Goal: Transaction & Acquisition: Purchase product/service

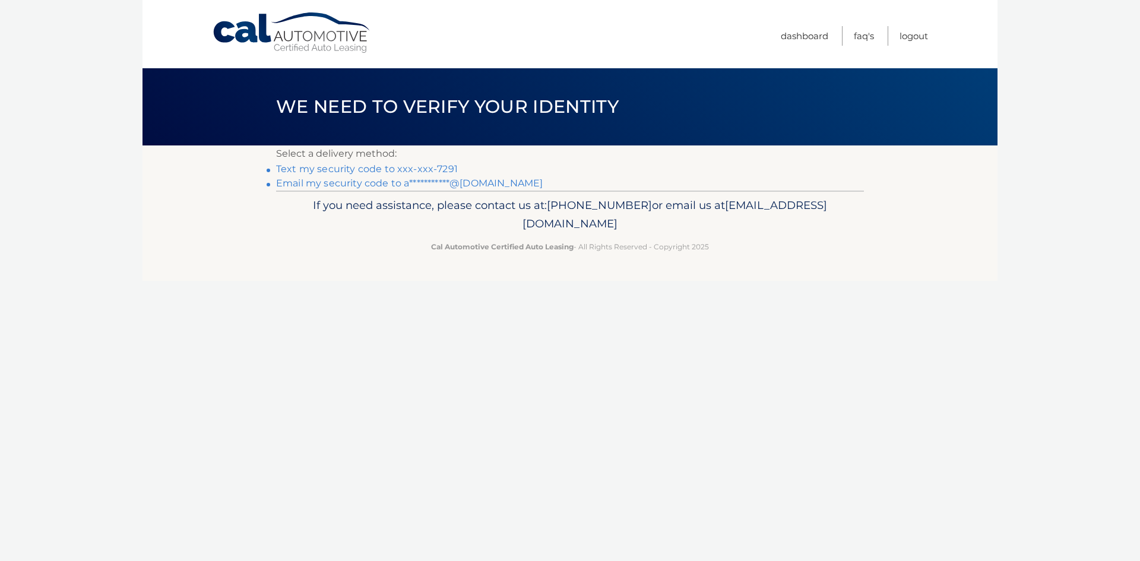
click at [371, 172] on link "Text my security code to xxx-xxx-7291" at bounding box center [367, 168] width 182 height 11
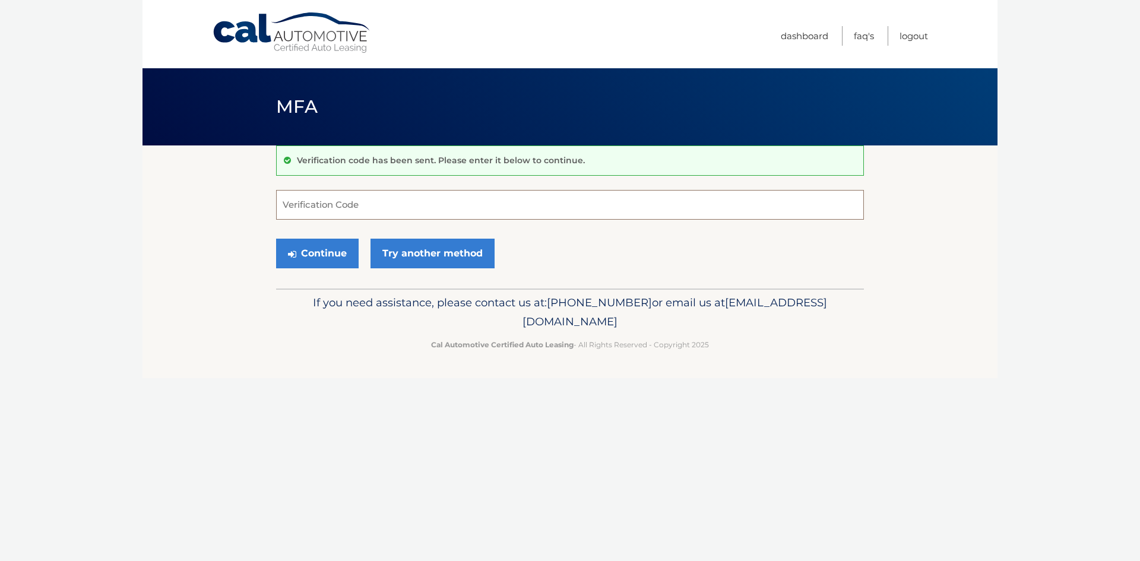
click at [326, 204] on input "Verification Code" at bounding box center [570, 205] width 588 height 30
type input "826226"
click at [329, 252] on button "Continue" at bounding box center [317, 254] width 83 height 30
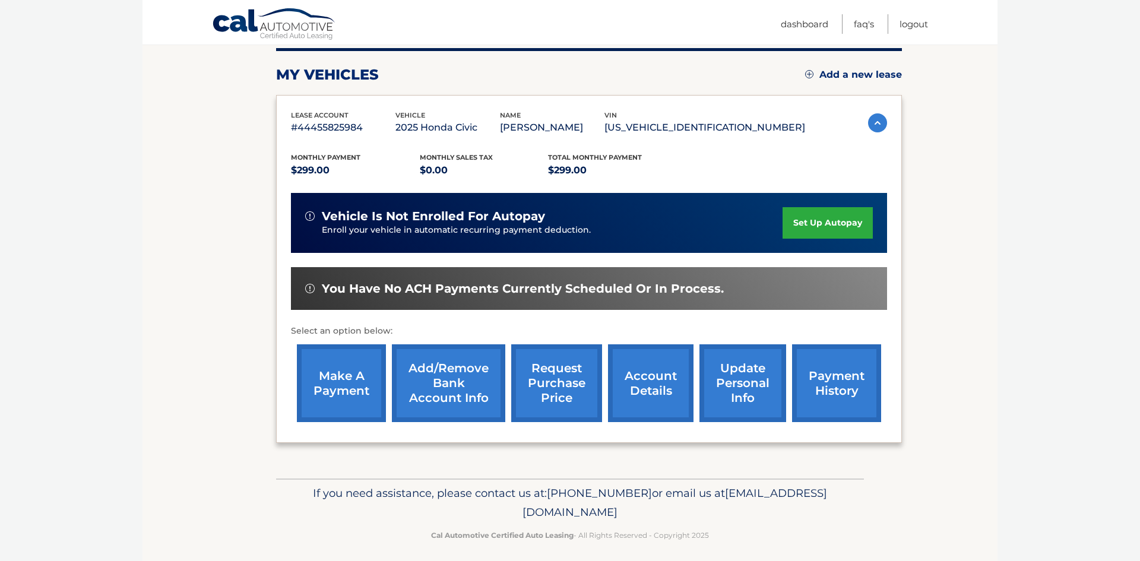
scroll to position [159, 0]
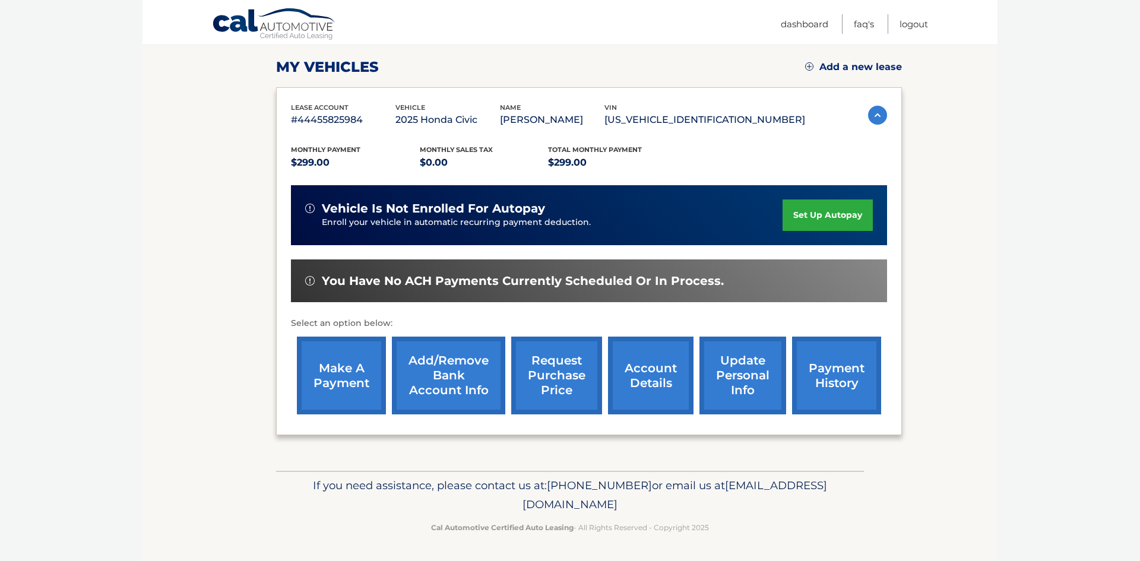
click at [339, 362] on link "make a payment" at bounding box center [341, 376] width 89 height 78
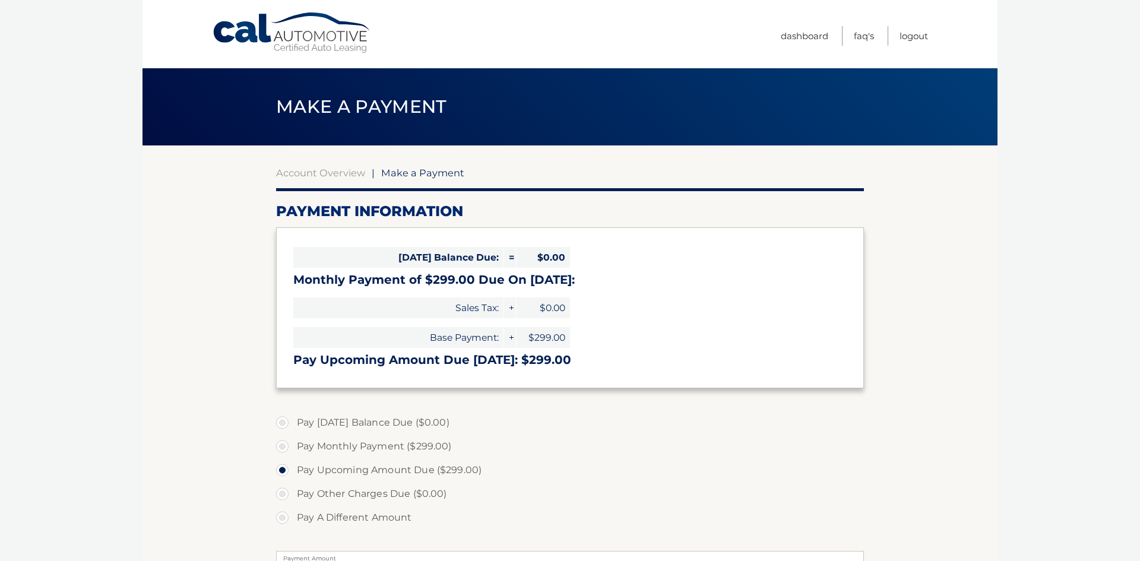
select select "OTcyMDk5M2QtNTU4ZS00MTAxLWFlODItYTA2ZGRmN2RhMDBj"
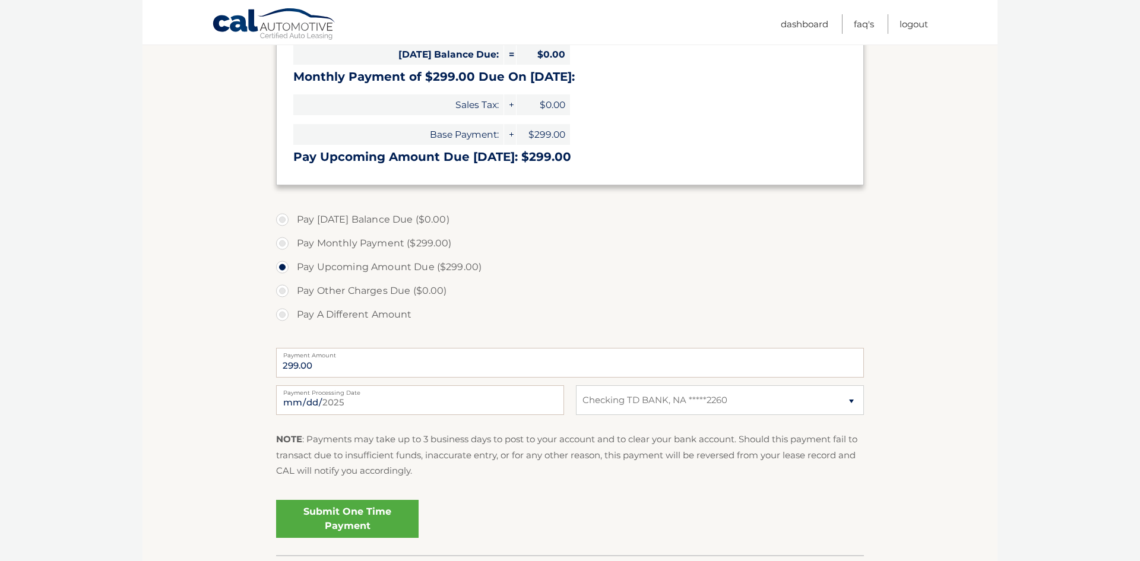
scroll to position [204, 0]
click at [281, 239] on label "Pay Monthly Payment ($299.00)" at bounding box center [570, 242] width 588 height 24
click at [281, 239] on input "Pay Monthly Payment ($299.00)" at bounding box center [287, 239] width 12 height 19
radio input "true"
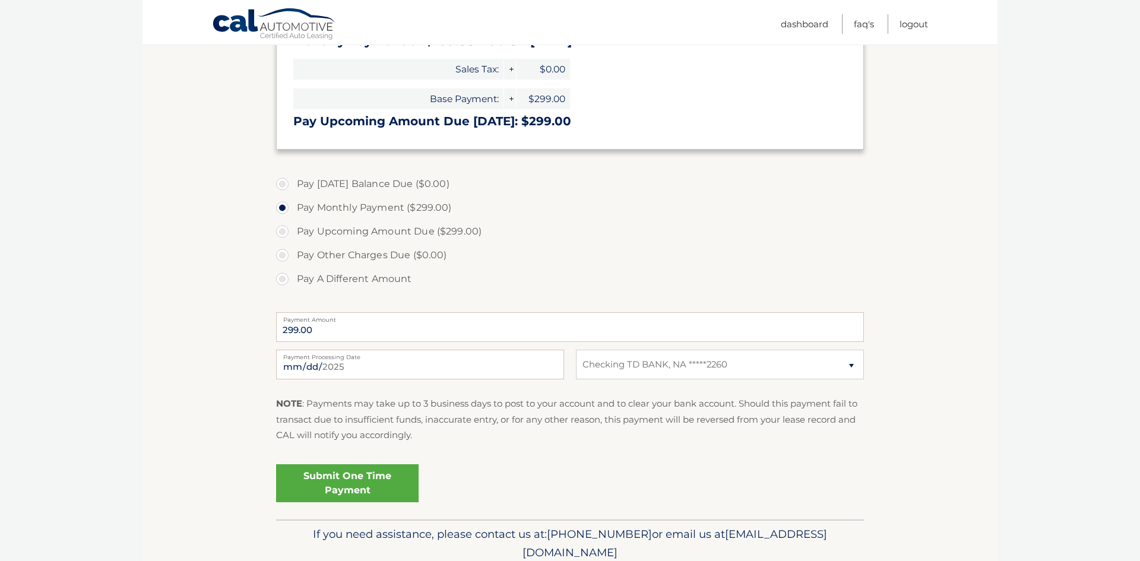
scroll to position [269, 0]
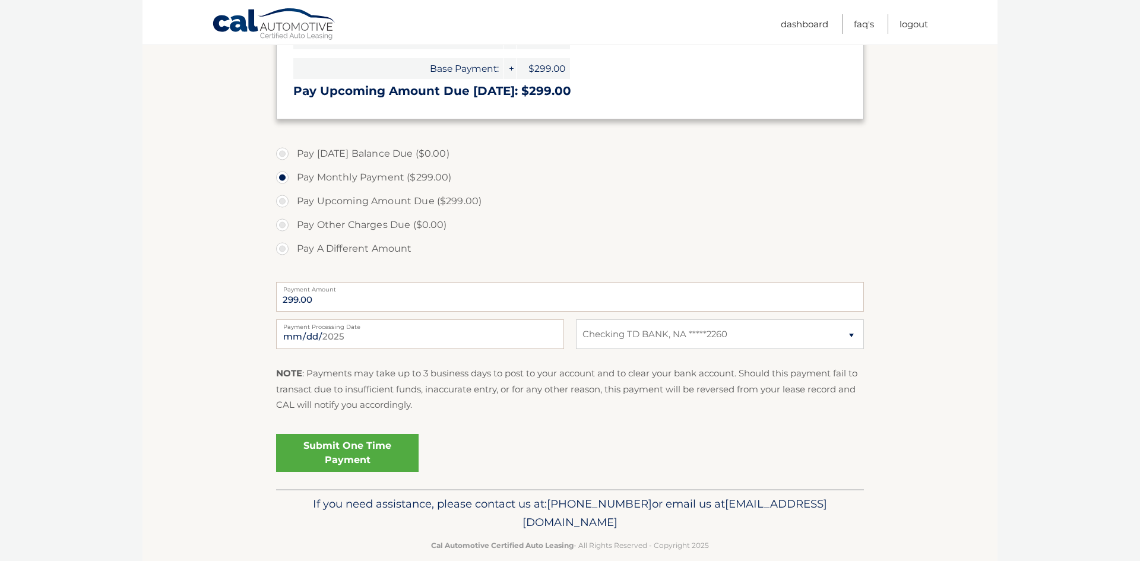
click at [366, 443] on link "Submit One Time Payment" at bounding box center [347, 453] width 143 height 38
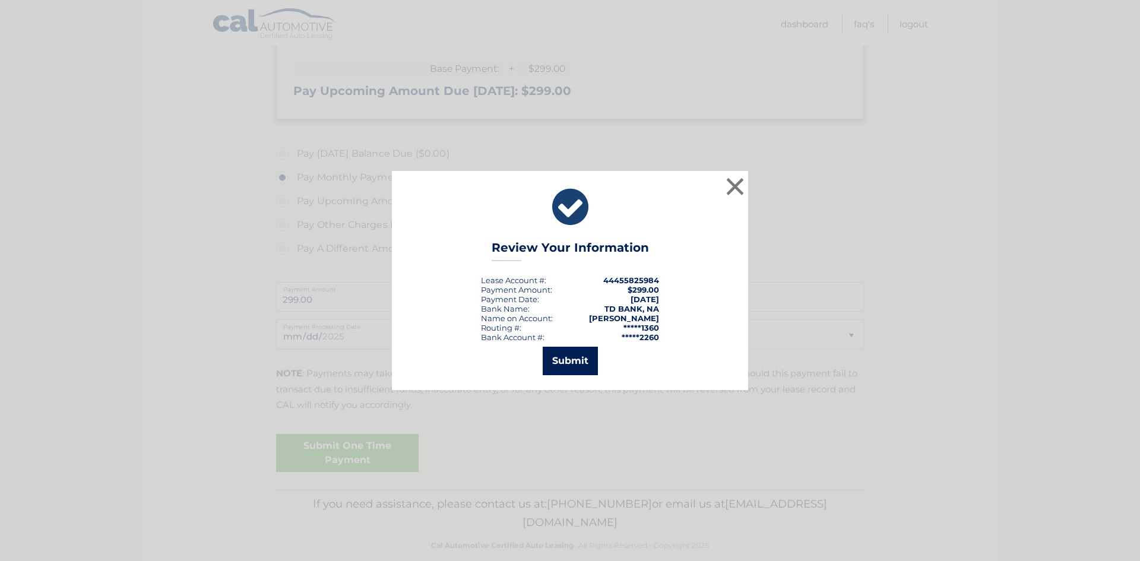
click at [580, 362] on button "Submit" at bounding box center [570, 361] width 55 height 29
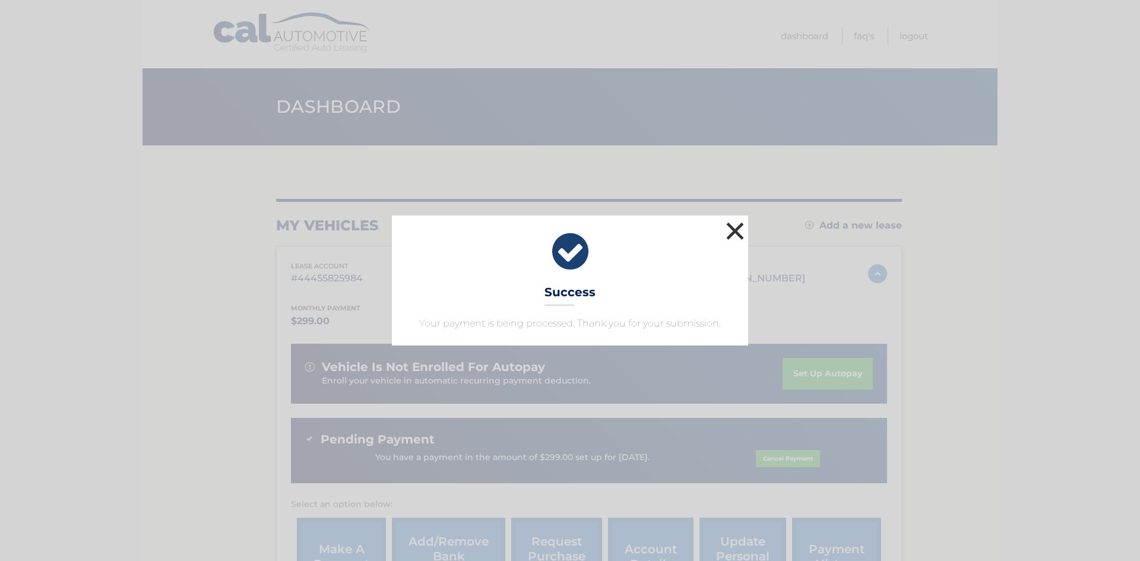
click at [732, 230] on button "×" at bounding box center [735, 231] width 24 height 24
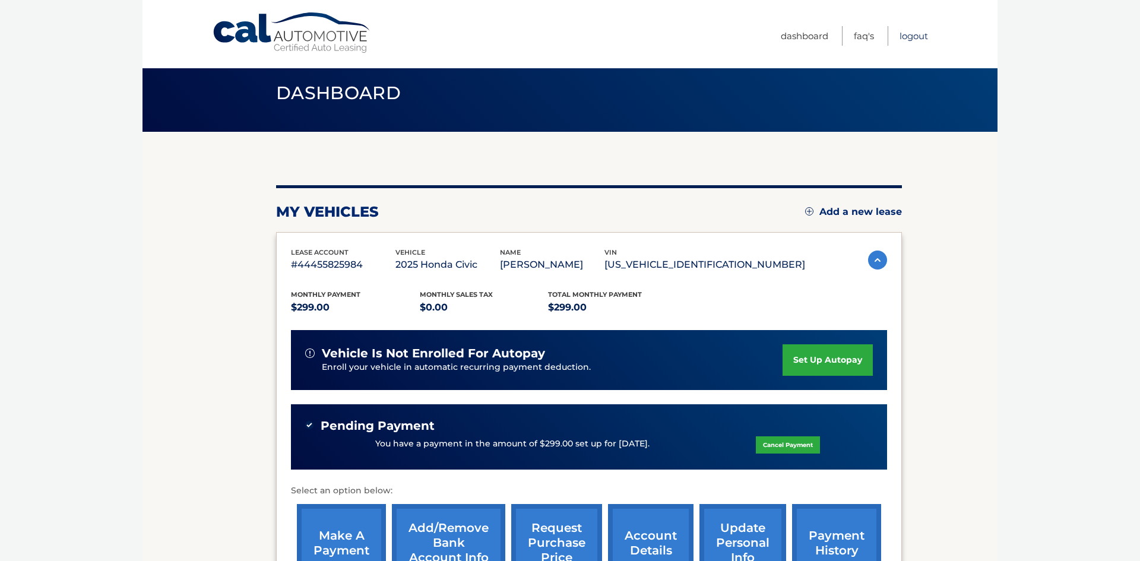
scroll to position [12, 0]
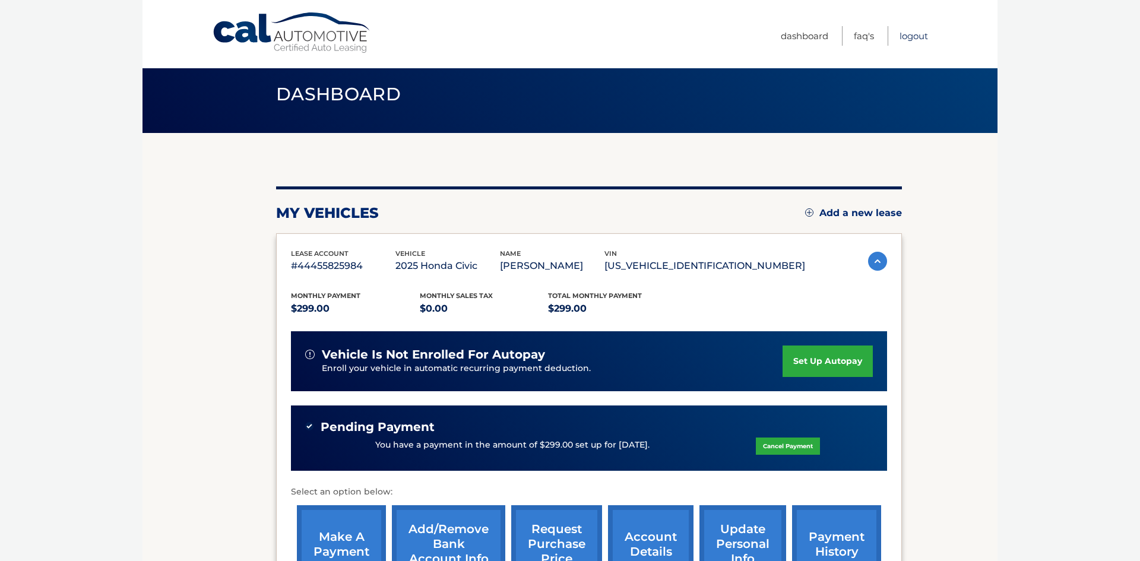
click at [914, 34] on link "Logout" at bounding box center [914, 36] width 29 height 20
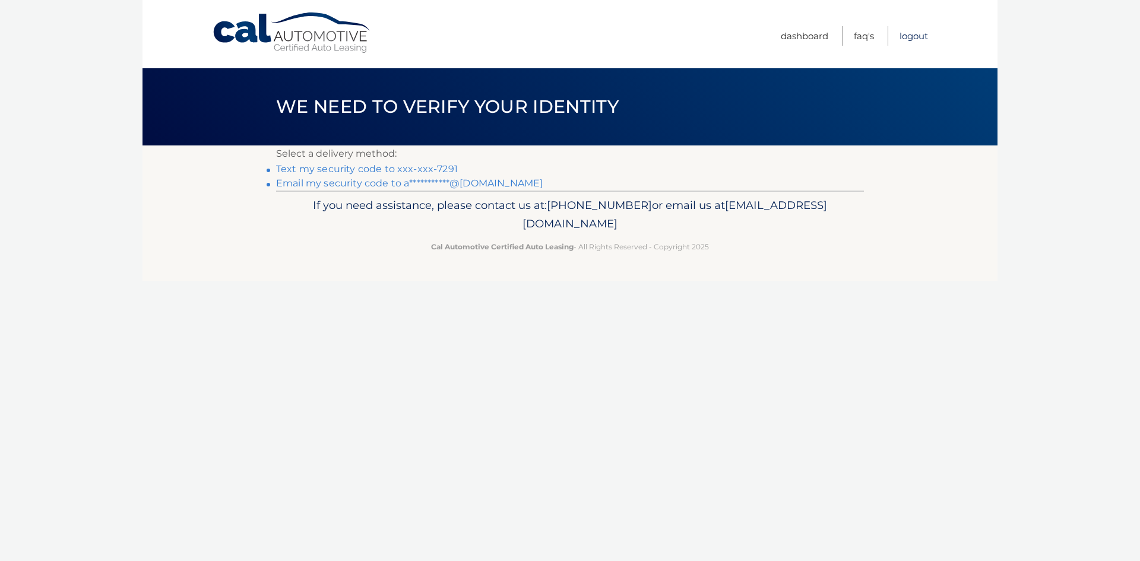
click at [912, 36] on link "Logout" at bounding box center [914, 36] width 29 height 20
